Goal: Book appointment/travel/reservation

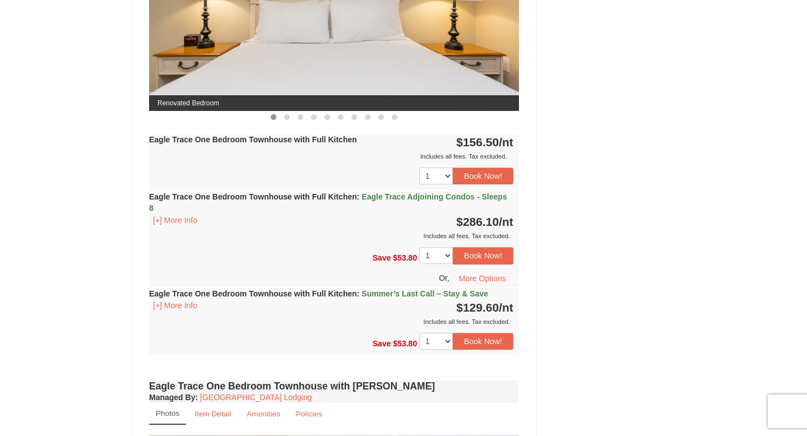
scroll to position [564, 0]
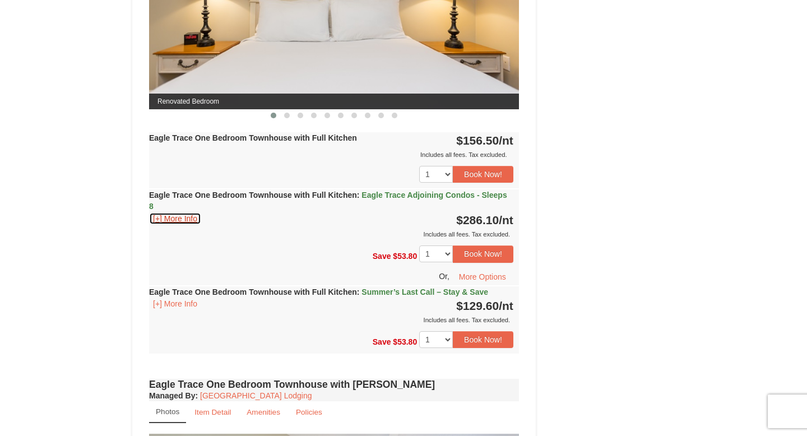
click at [186, 219] on button "[+] More Info" at bounding box center [175, 218] width 52 height 12
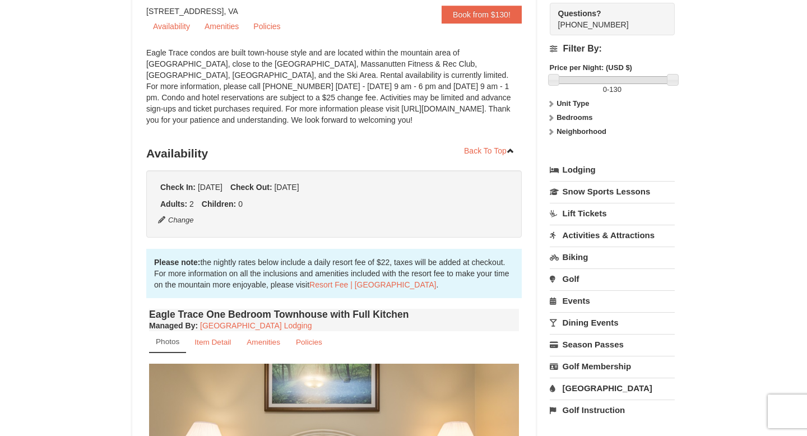
scroll to position [0, 0]
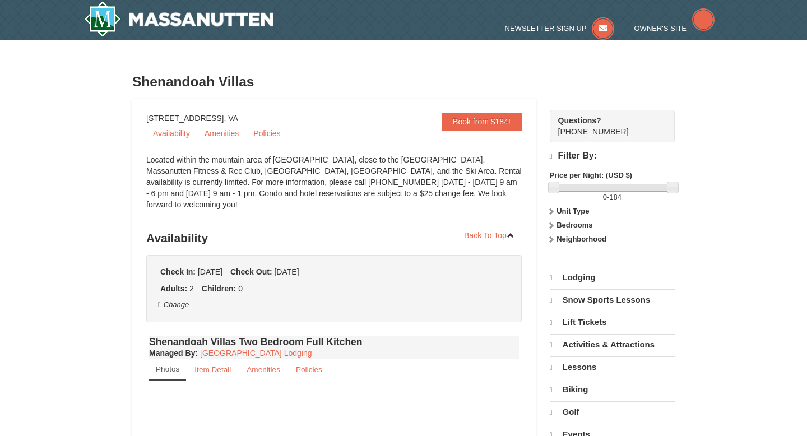
scroll to position [348, 0]
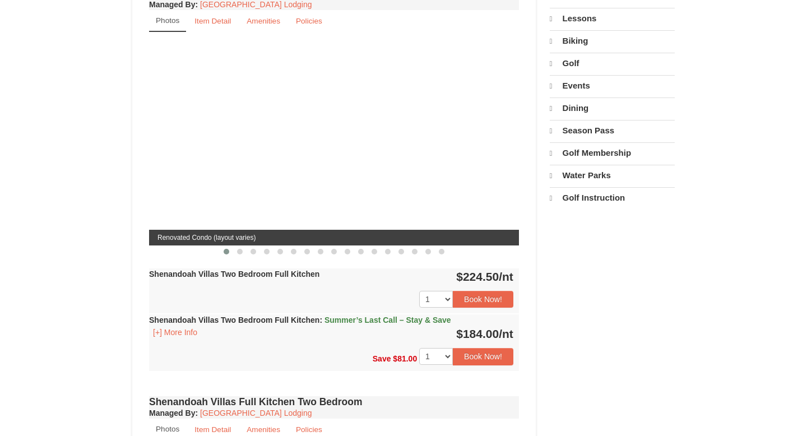
select select "9"
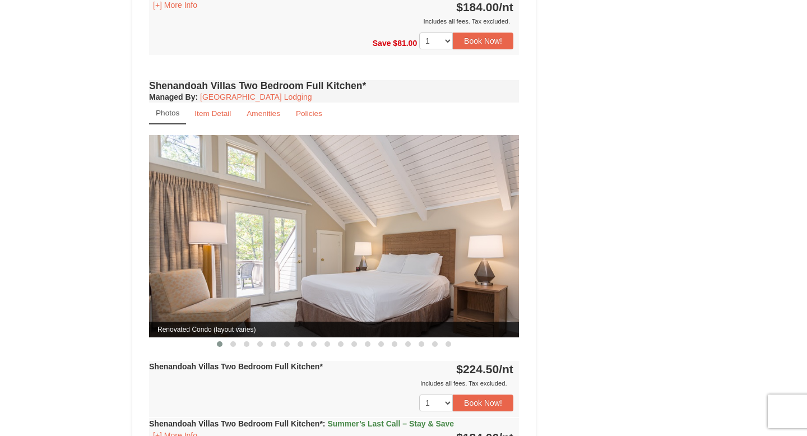
scroll to position [1174, 0]
click at [231, 341] on span at bounding box center [233, 344] width 6 height 6
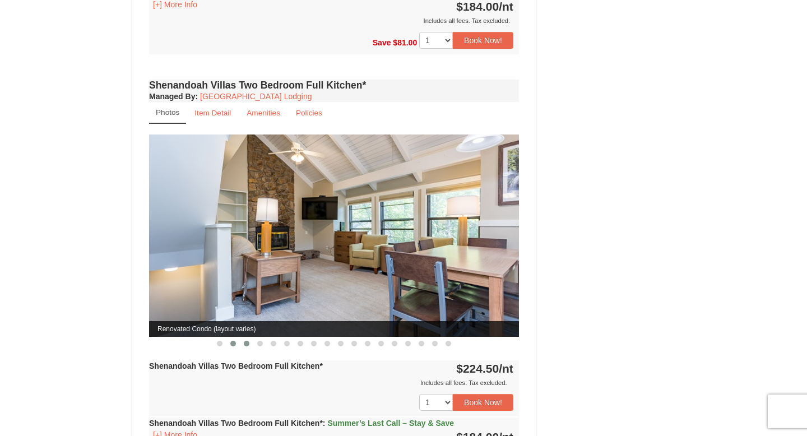
click at [248, 341] on span at bounding box center [247, 344] width 6 height 6
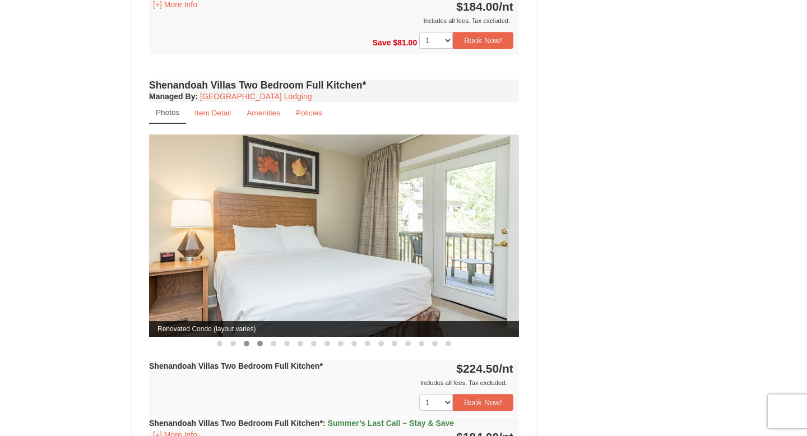
click at [256, 338] on button at bounding box center [259, 343] width 13 height 11
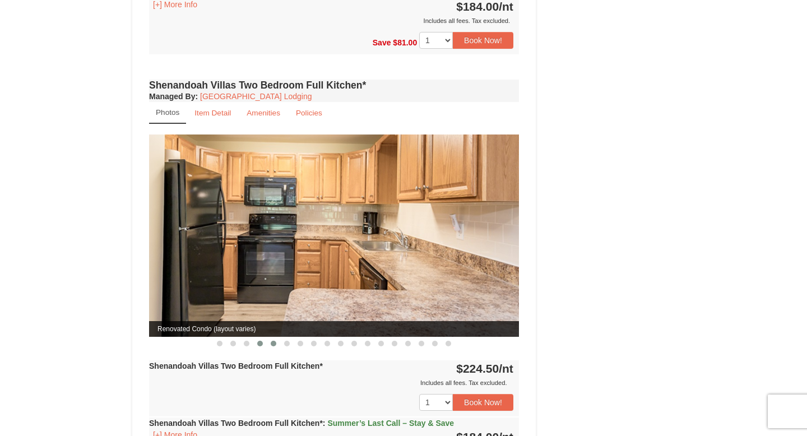
click at [269, 338] on button at bounding box center [273, 343] width 13 height 11
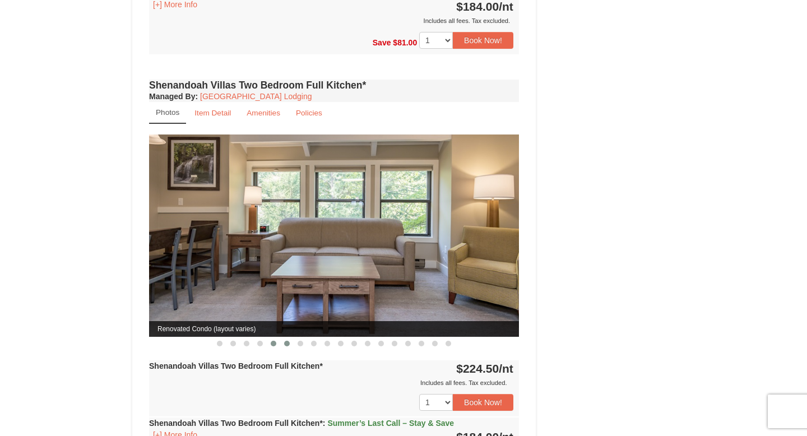
click at [281, 338] on button at bounding box center [286, 343] width 13 height 11
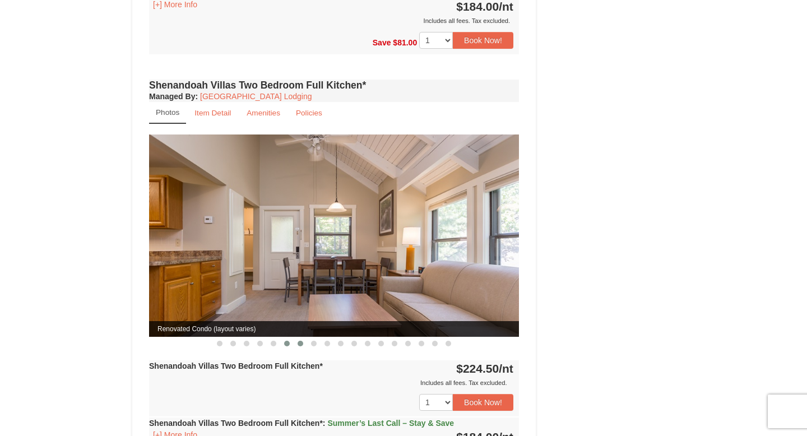
click at [295, 338] on button at bounding box center [300, 343] width 13 height 11
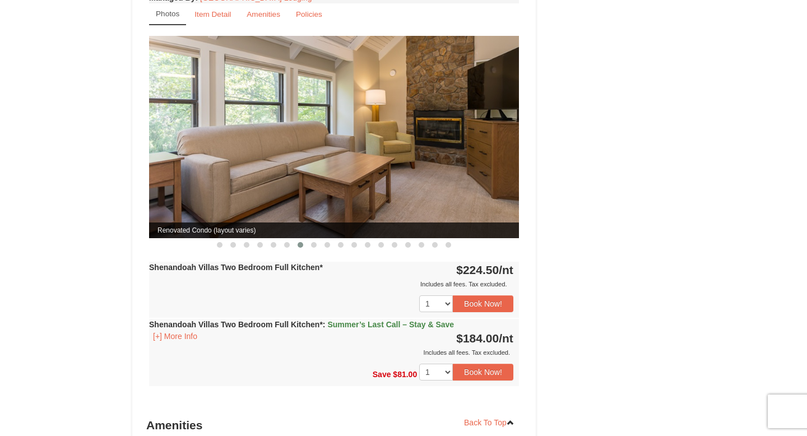
scroll to position [1279, 0]
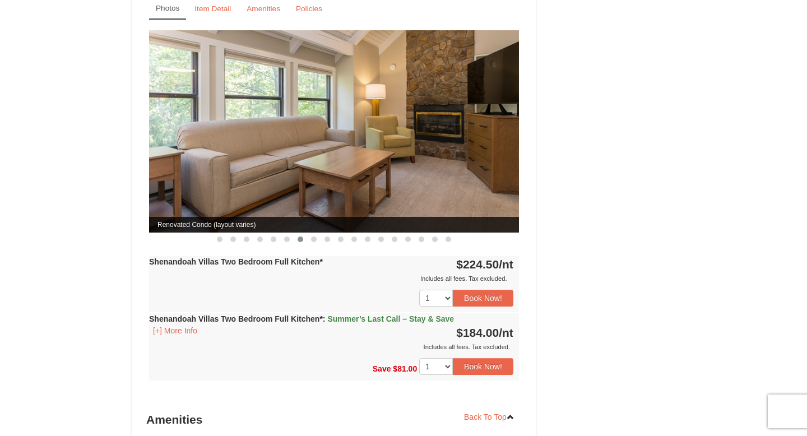
click at [283, 314] on strong "Shenandoah Villas Two Bedroom Full Kitchen* : Summer’s Last Call – Stay & Save" at bounding box center [301, 318] width 305 height 9
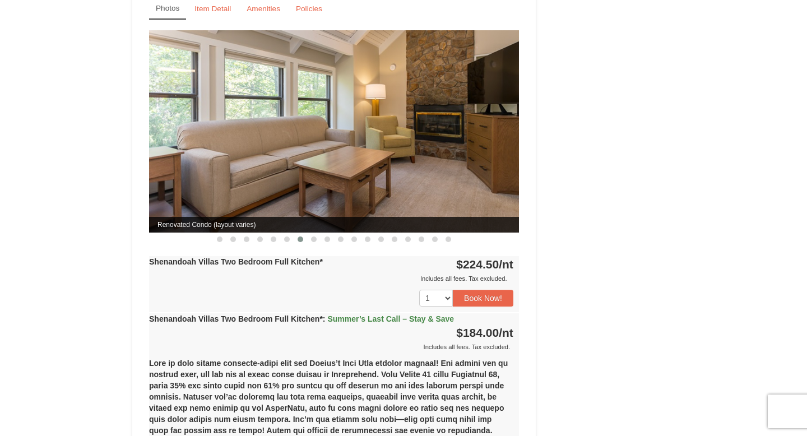
click at [283, 313] on div "Shenandoah Villas Two Bedroom Full Kitchen* : Summer’s Last Call – Stay & Save …" at bounding box center [334, 332] width 370 height 39
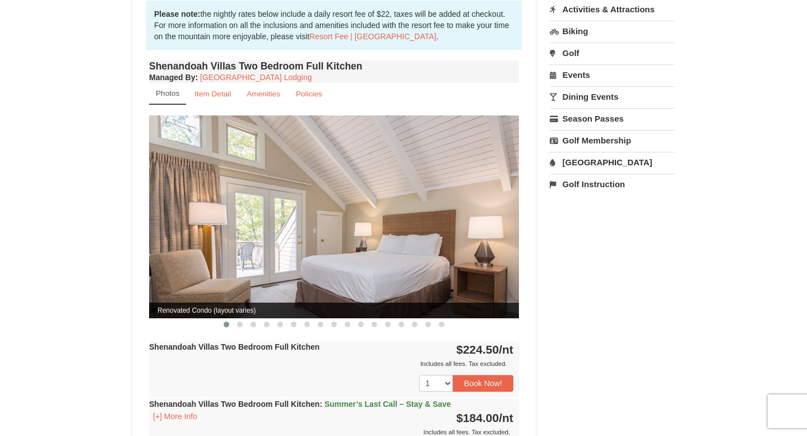
scroll to position [136, 0]
